Goal: Information Seeking & Learning: Compare options

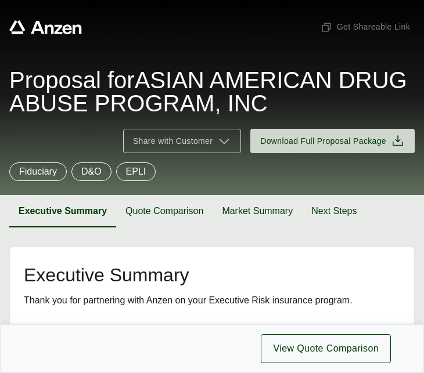
click at [318, 372] on footer "View Quote Comparison" at bounding box center [212, 349] width 424 height 49
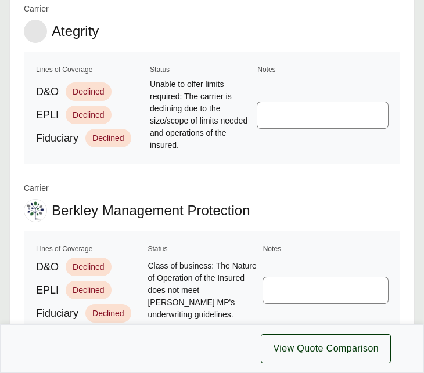
scroll to position [1219, 0]
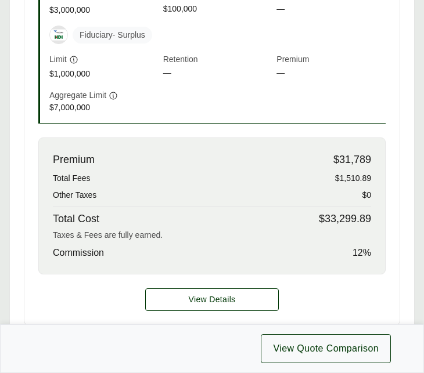
scroll to position [639, 0]
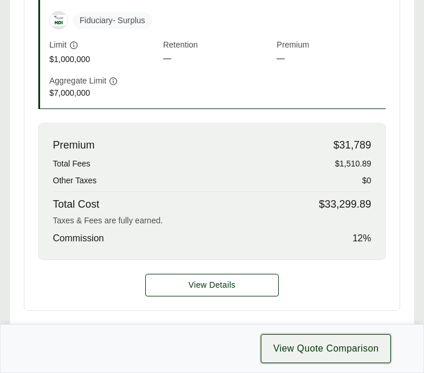
click at [379, 362] on button "View Quote Comparison" at bounding box center [326, 348] width 130 height 29
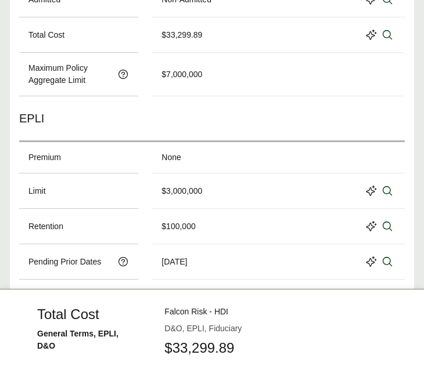
scroll to position [464, 0]
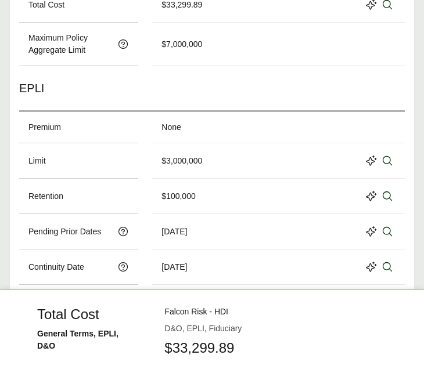
click at [364, 67] on div "EPLI" at bounding box center [211, 89] width 385 height 46
drag, startPoint x: 375, startPoint y: 336, endPoint x: 373, endPoint y: 325, distance: 10.7
click at [375, 333] on div at bounding box center [380, 342] width 30 height 24
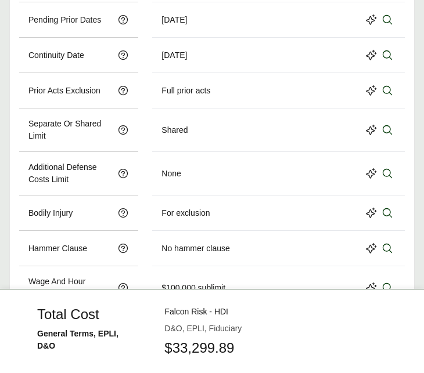
scroll to position [697, 0]
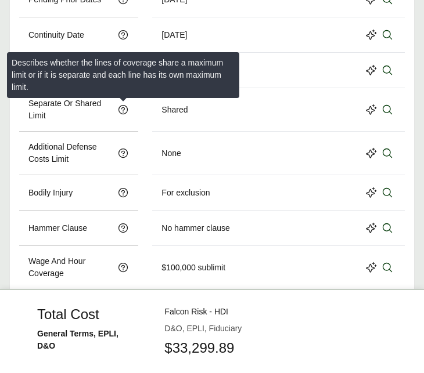
click at [120, 111] on icon at bounding box center [123, 110] width 12 height 12
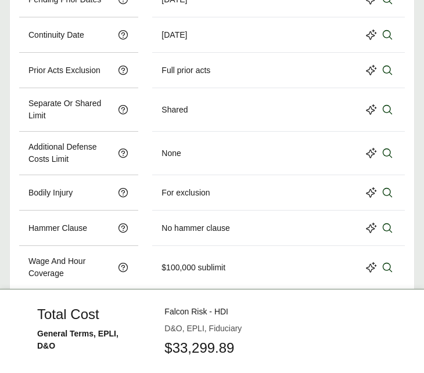
click at [310, 190] on div "For exclusion" at bounding box center [278, 193] width 234 height 16
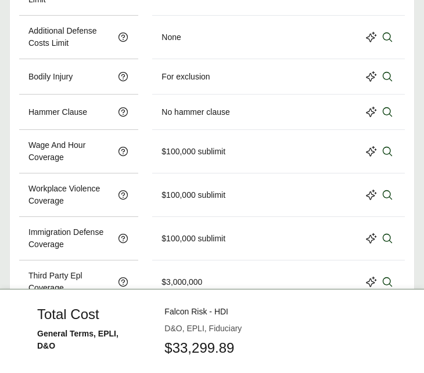
click at [319, 248] on div "$100,000 sublimit" at bounding box center [278, 238] width 234 height 24
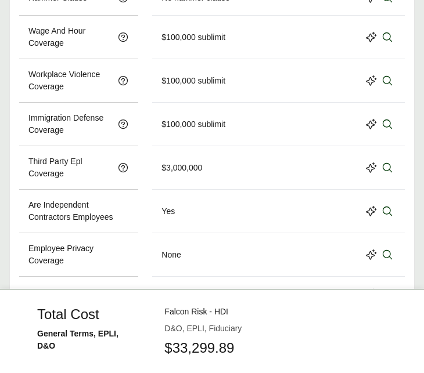
scroll to position [929, 0]
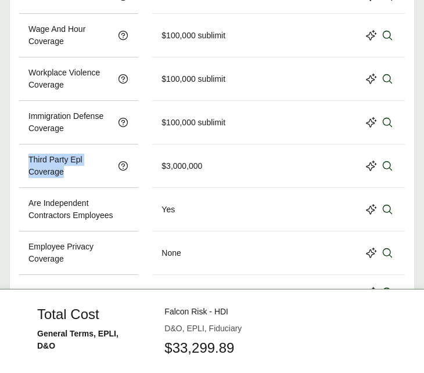
copy p "Third Party Epl Coverage"
drag, startPoint x: 64, startPoint y: 174, endPoint x: 27, endPoint y: 159, distance: 40.6
click at [27, 159] on div "Third Party Epl Coverage" at bounding box center [78, 167] width 119 height 44
drag, startPoint x: 201, startPoint y: 167, endPoint x: 163, endPoint y: 166, distance: 38.3
click at [163, 166] on div "$3,000,000" at bounding box center [181, 166] width 41 height 12
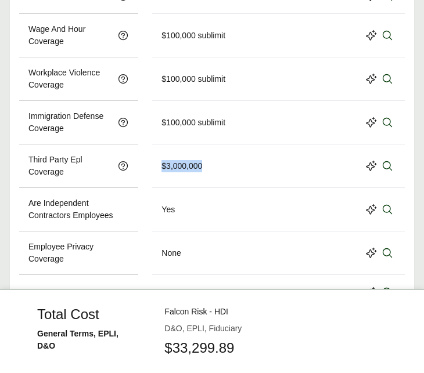
copy div "$3,000,000"
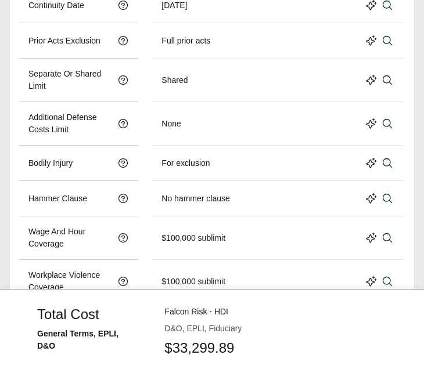
scroll to position [724, 0]
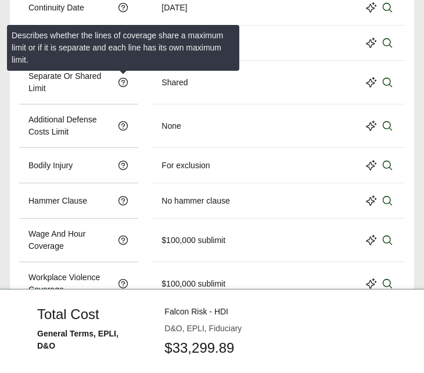
click at [122, 84] on icon at bounding box center [123, 83] width 12 height 12
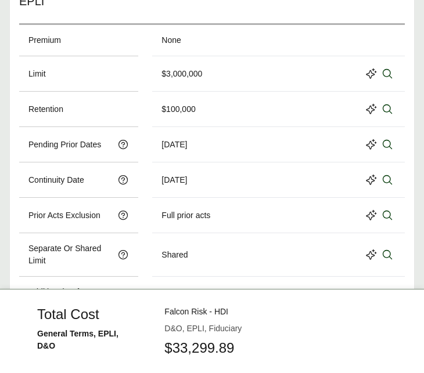
scroll to position [550, 0]
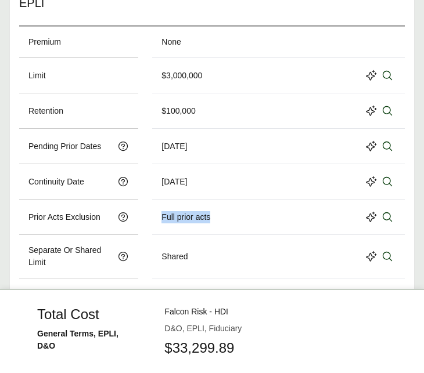
drag, startPoint x: 208, startPoint y: 218, endPoint x: 159, endPoint y: 218, distance: 49.3
click at [159, 218] on div "Full prior acts" at bounding box center [278, 217] width 253 height 35
copy div "Full prior acts"
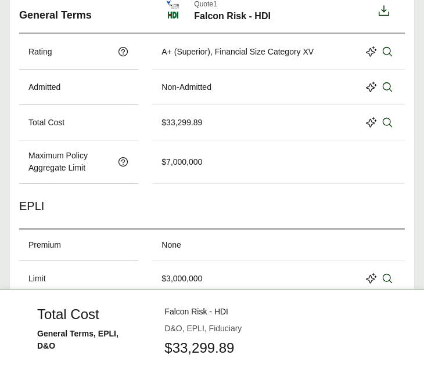
scroll to position [260, 0]
